Goal: Book appointment/travel/reservation

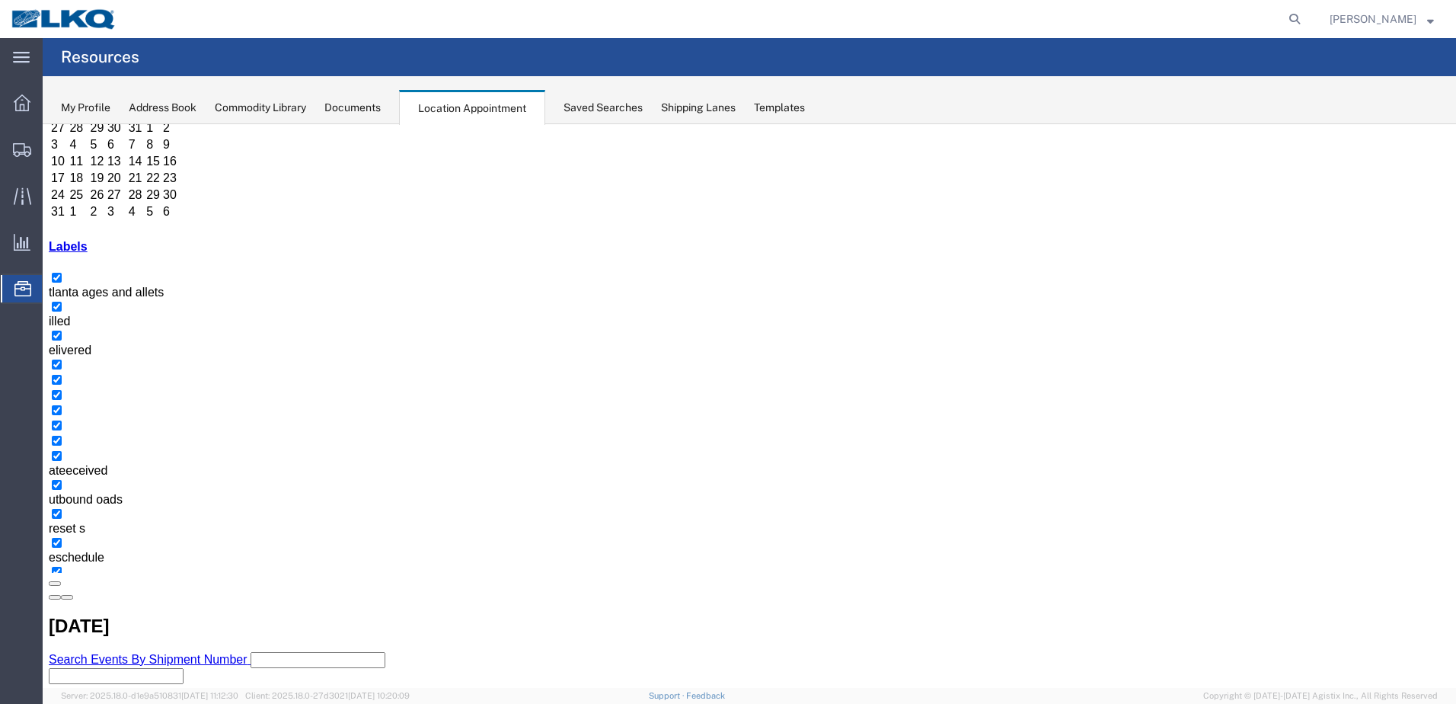
scroll to position [0, 0]
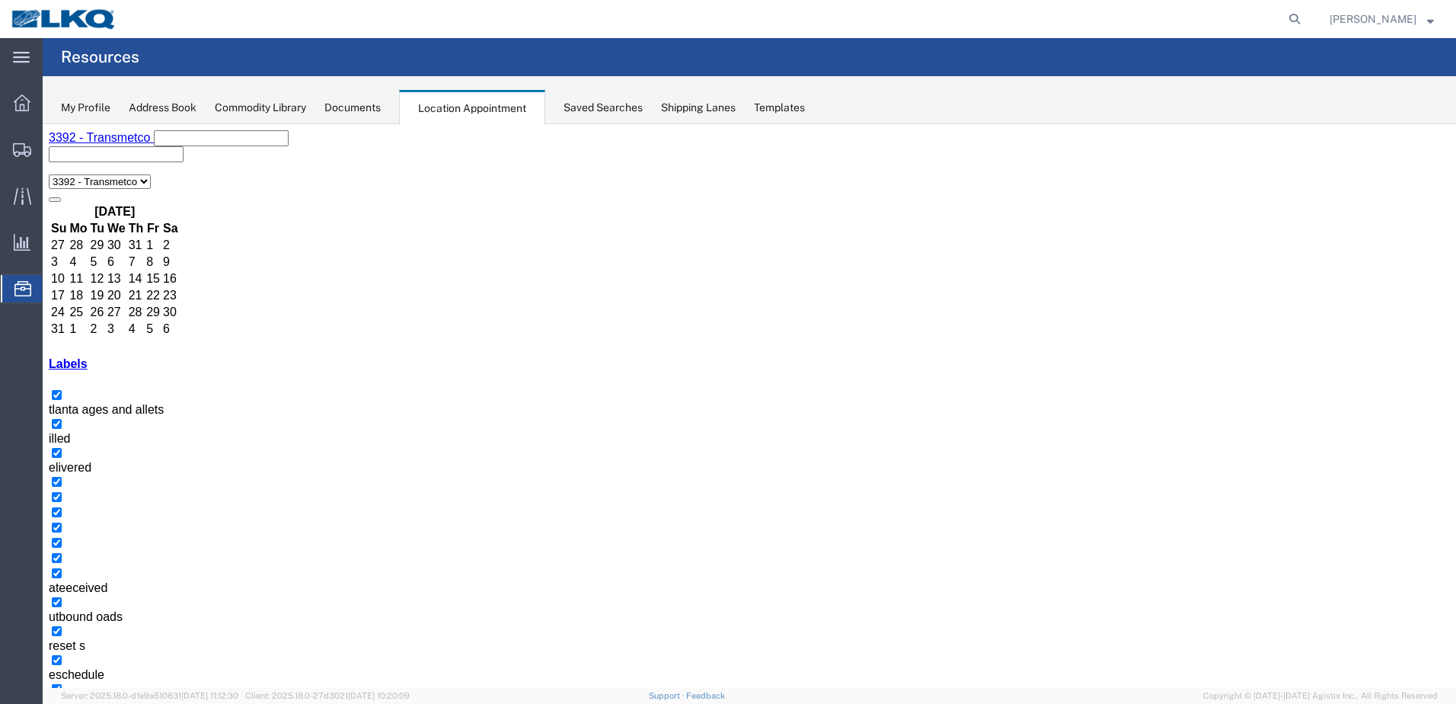
select select "1"
select select
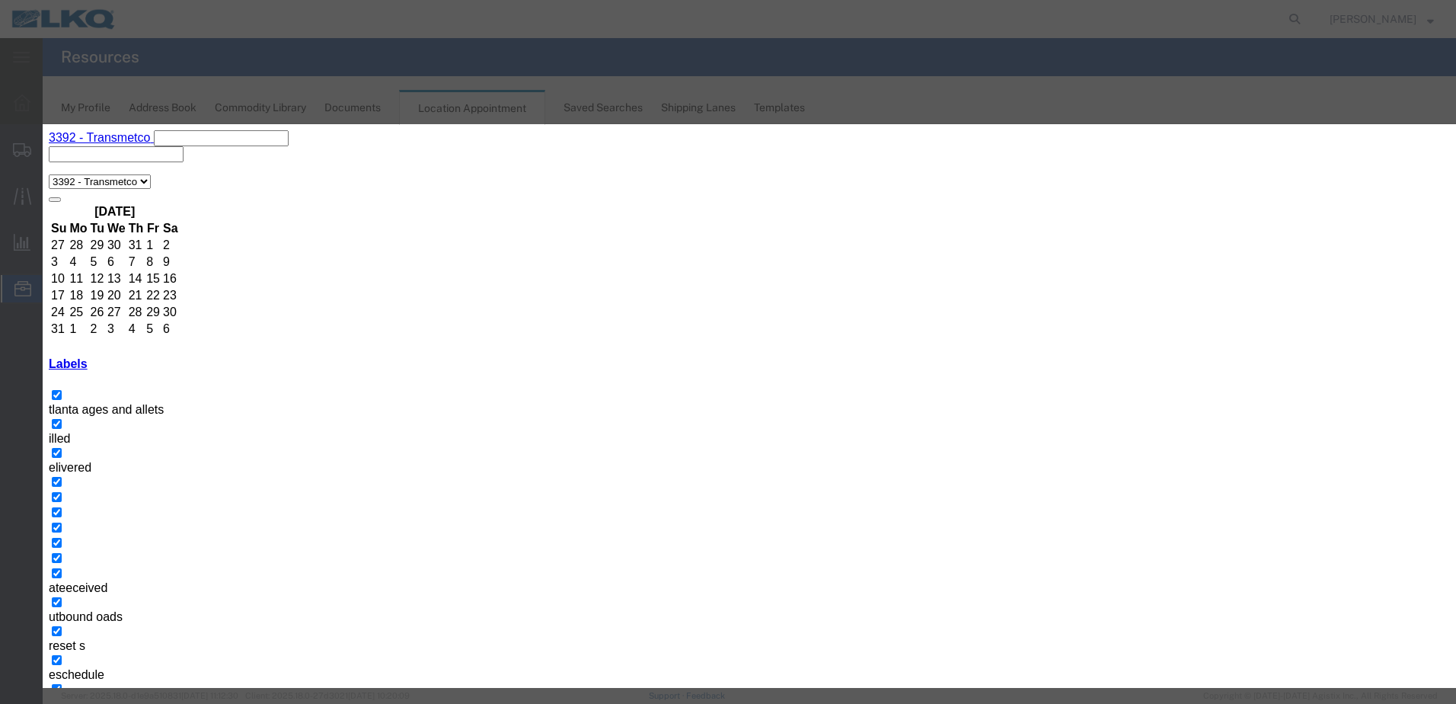
type input "t"
type input "T31504- [PERSON_NAME]/ [GEOGRAPHIC_DATA] Iron - Dump"
drag, startPoint x: 794, startPoint y: 277, endPoint x: 807, endPoint y: 286, distance: 14.8
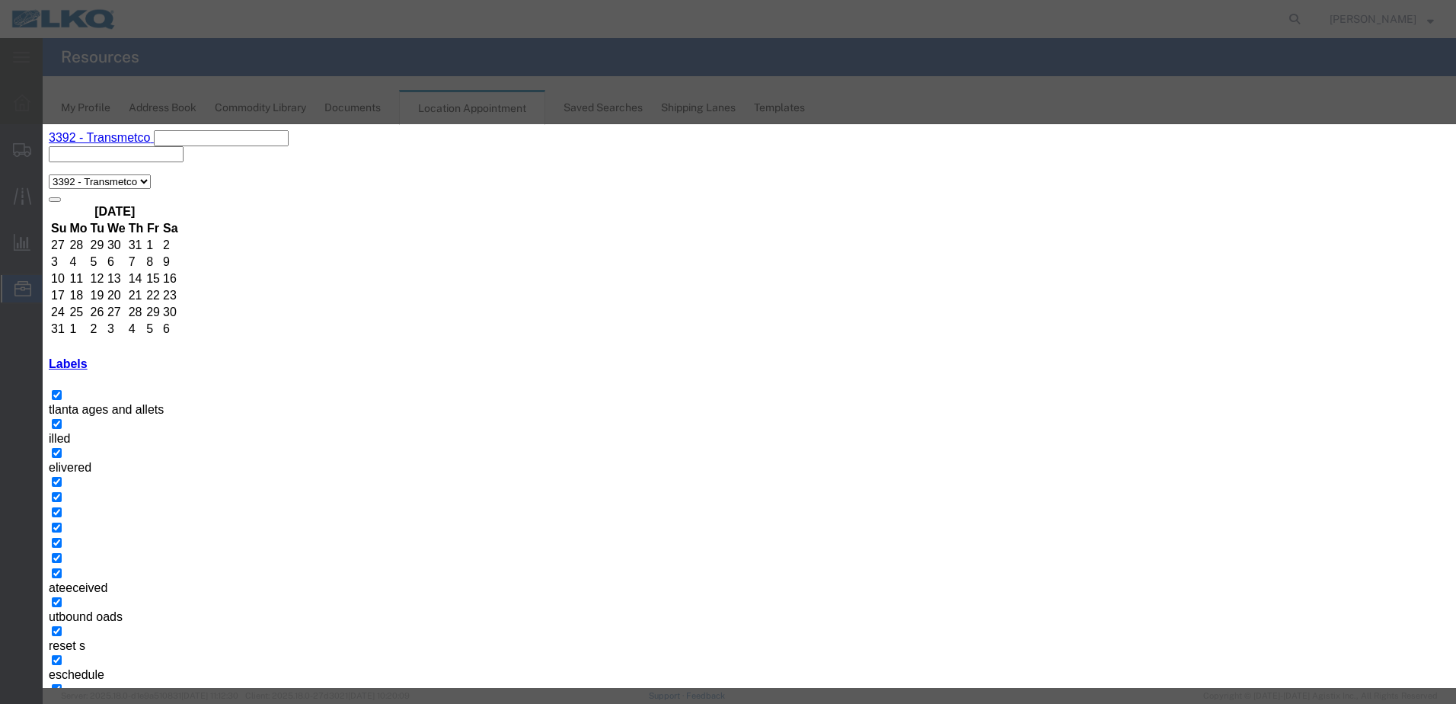
type input "9:00 AM"
type input "th"
select select "23"
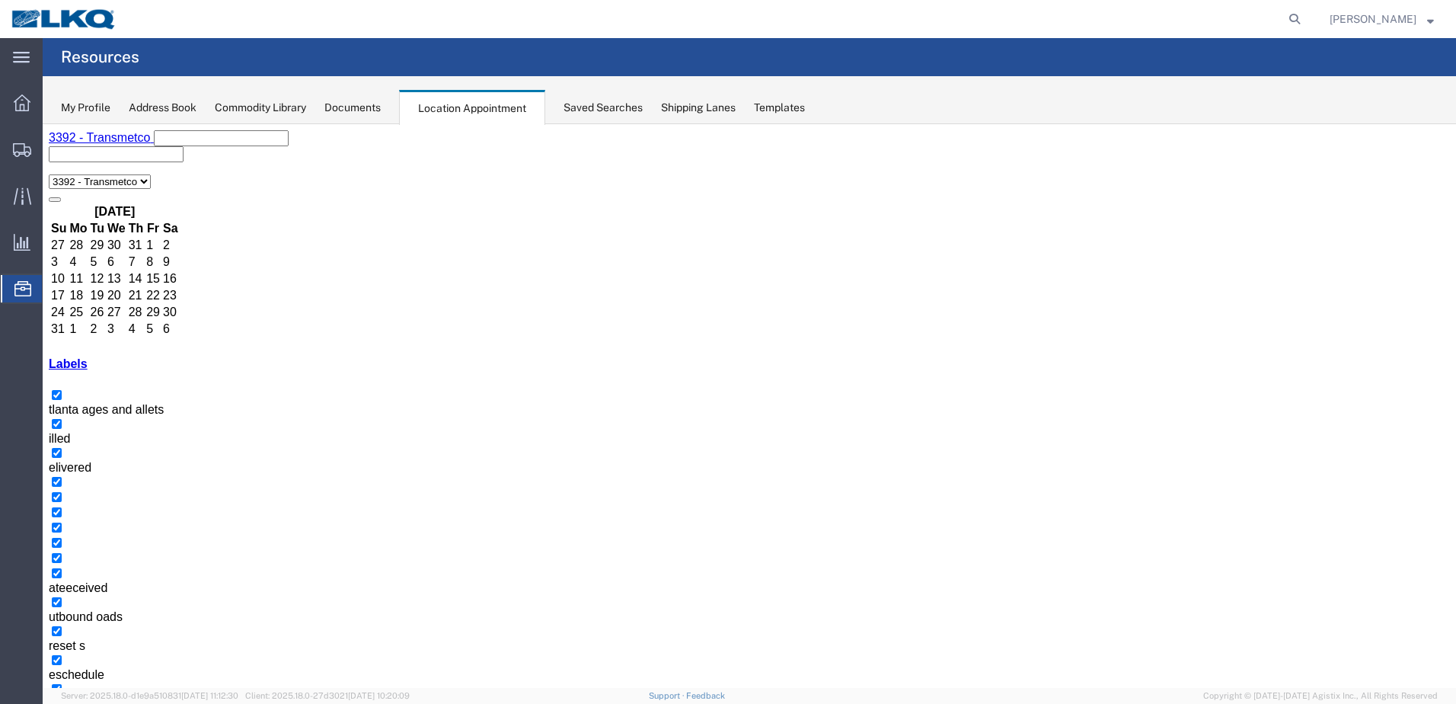
select select "1"
select select
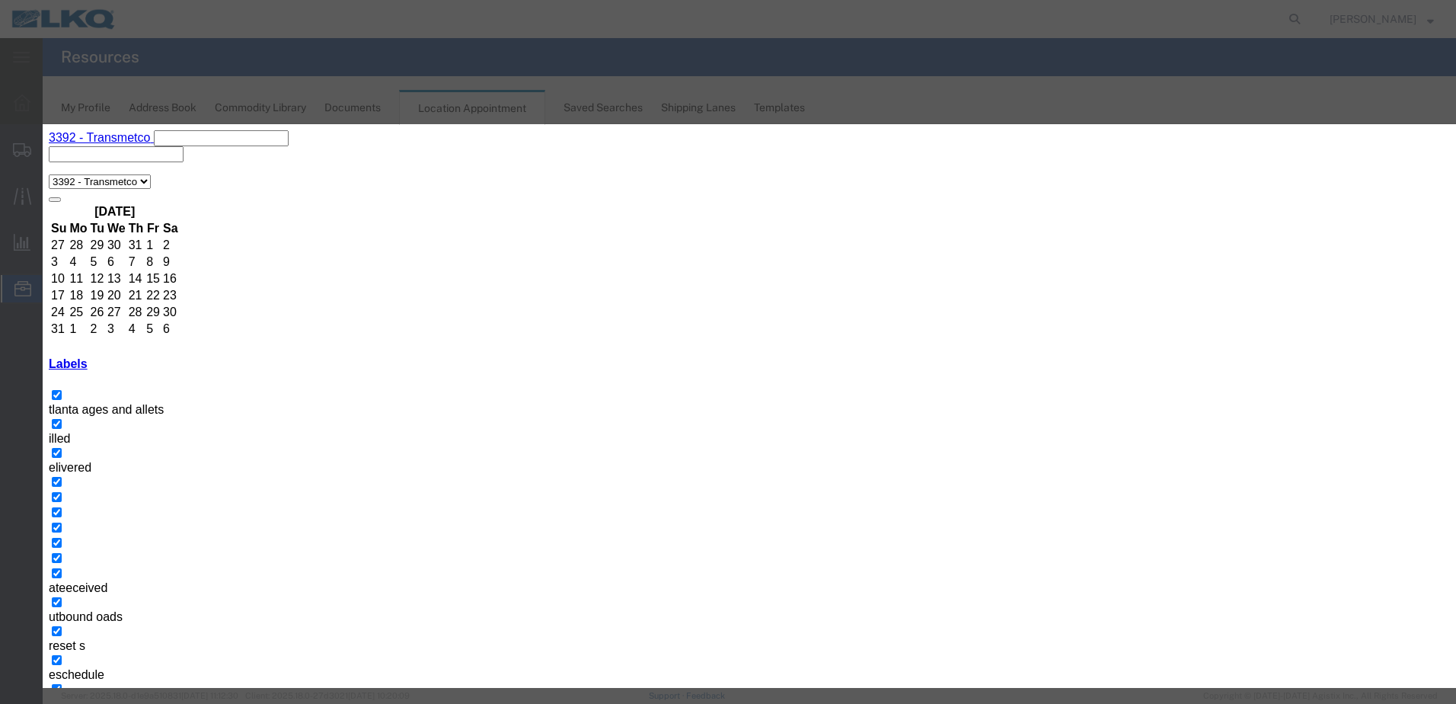
paste input "T31504- [PERSON_NAME]/ [GEOGRAPHIC_DATA] Iron - Dump"
type input "T31504- [PERSON_NAME]/ [GEOGRAPHIC_DATA] Iron - Dump"
type input "9:00 AM"
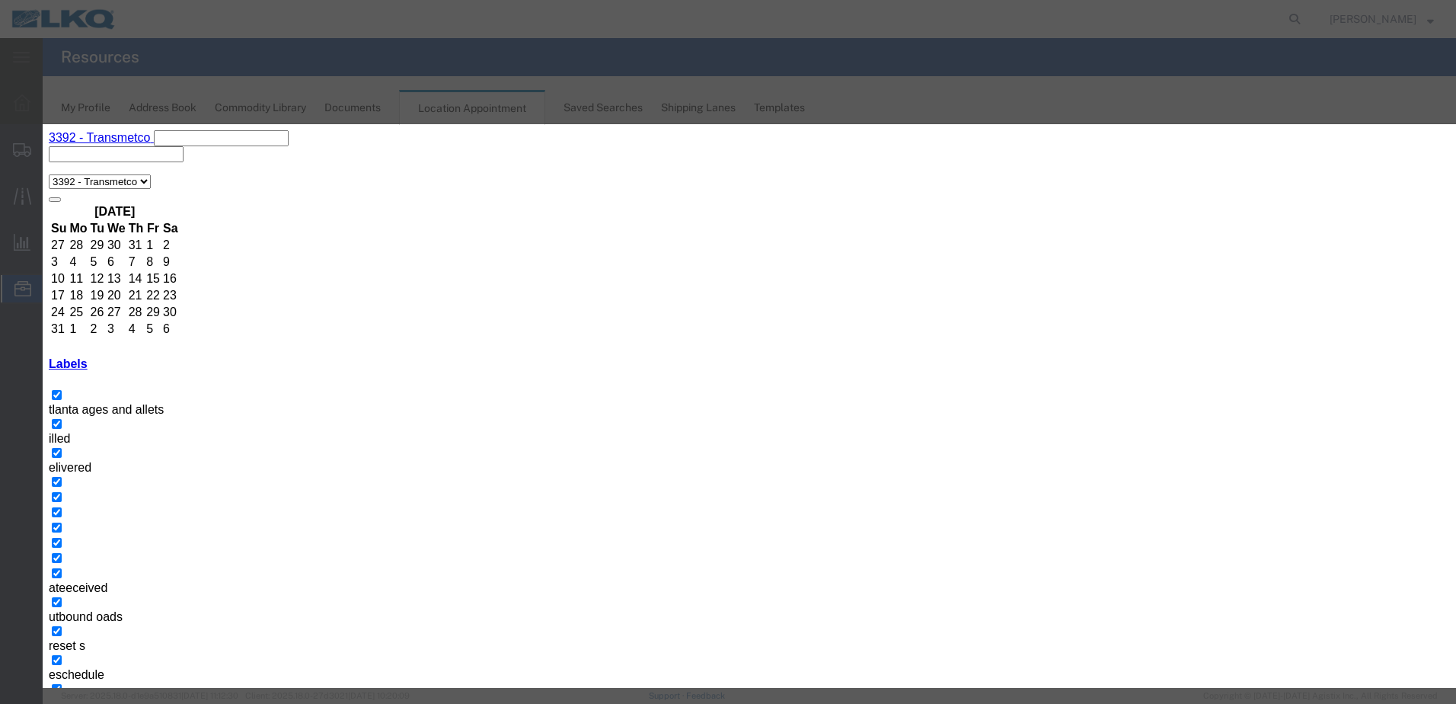
type input "th"
select select "23"
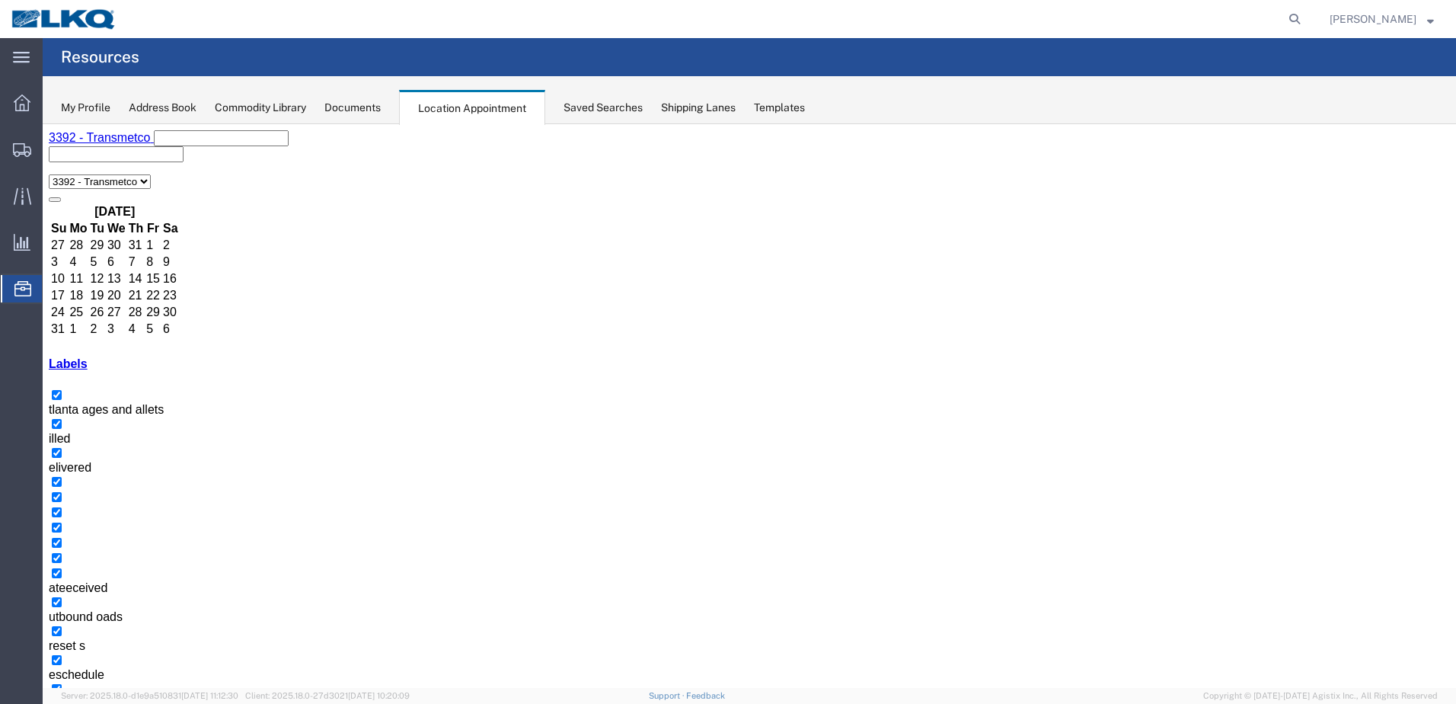
select select "1"
select select
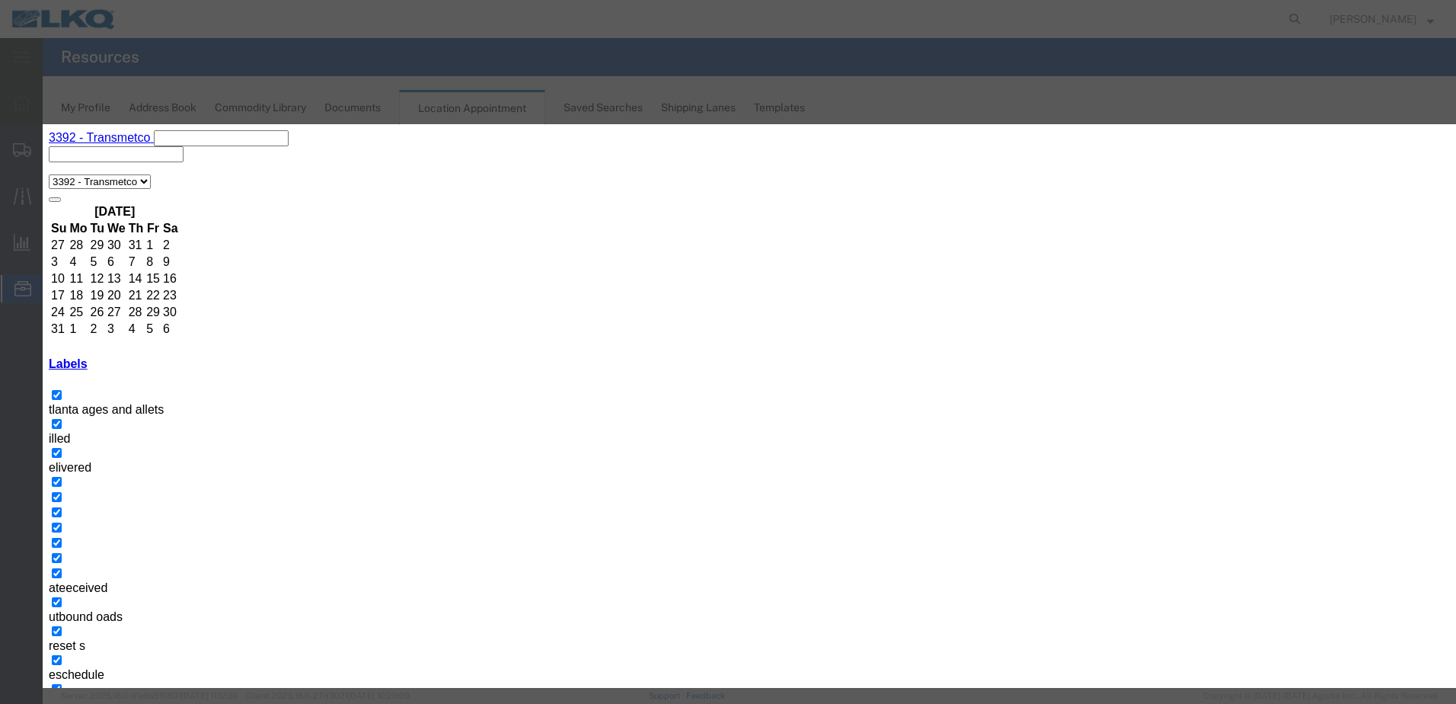
paste input "T31504- [PERSON_NAME]/ [GEOGRAPHIC_DATA] Iron - Dump"
type input "T31504- [PERSON_NAME]/ [GEOGRAPHIC_DATA] Iron - Dump"
drag, startPoint x: 795, startPoint y: 279, endPoint x: 805, endPoint y: 283, distance: 10.6
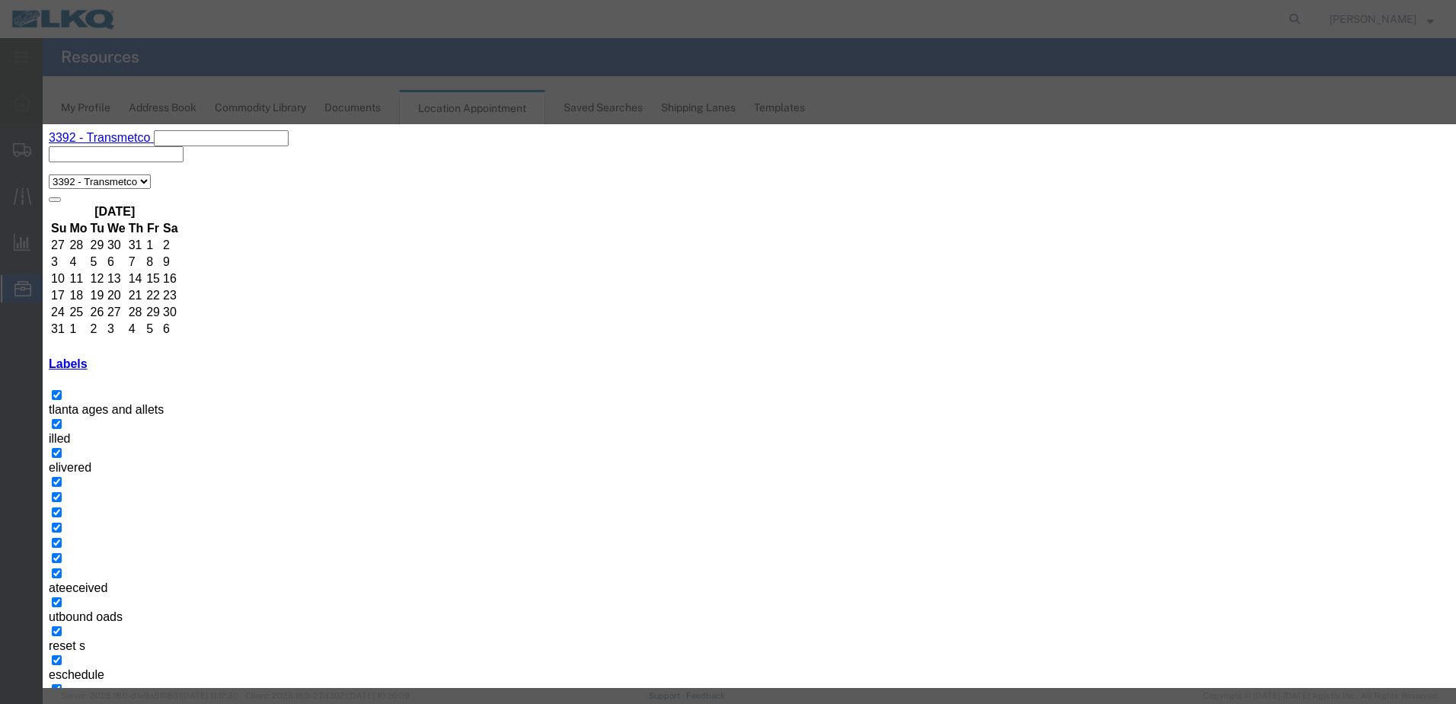
type input "9:00 AM"
type input "th"
select select "23"
